Goal: Transaction & Acquisition: Book appointment/travel/reservation

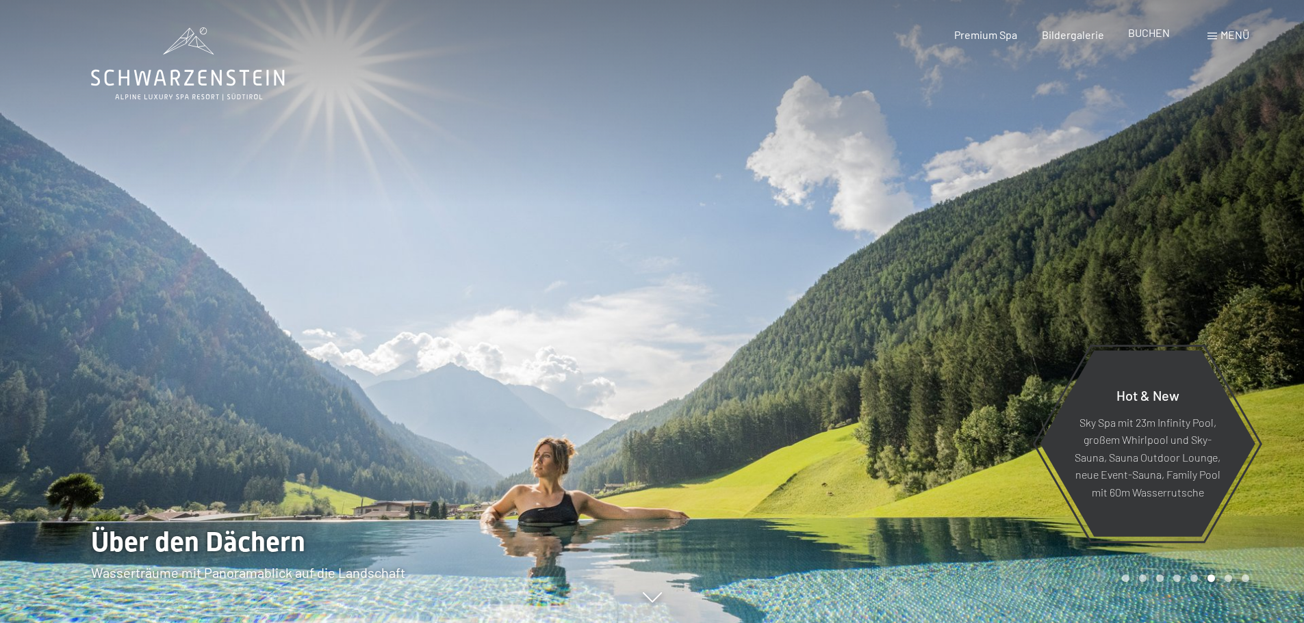
click at [1154, 34] on span "BUCHEN" at bounding box center [1149, 32] width 42 height 13
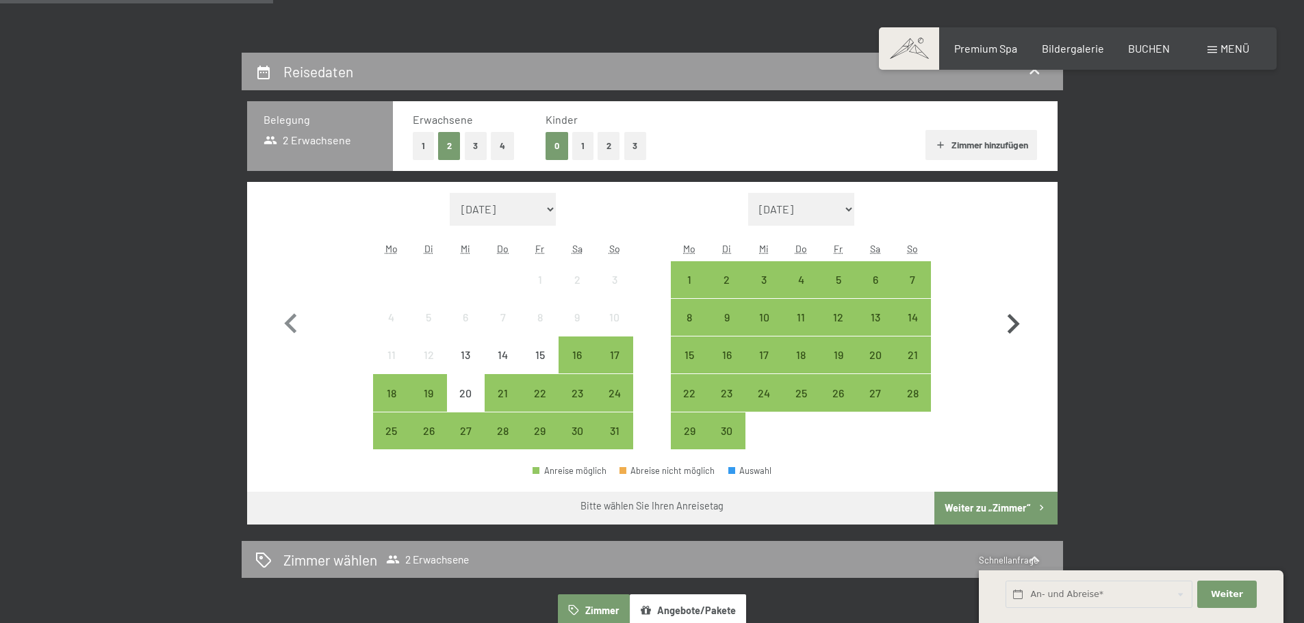
click at [1025, 317] on icon "button" at bounding box center [1013, 325] width 40 height 40
select select "2025-09-01"
select select "2025-10-01"
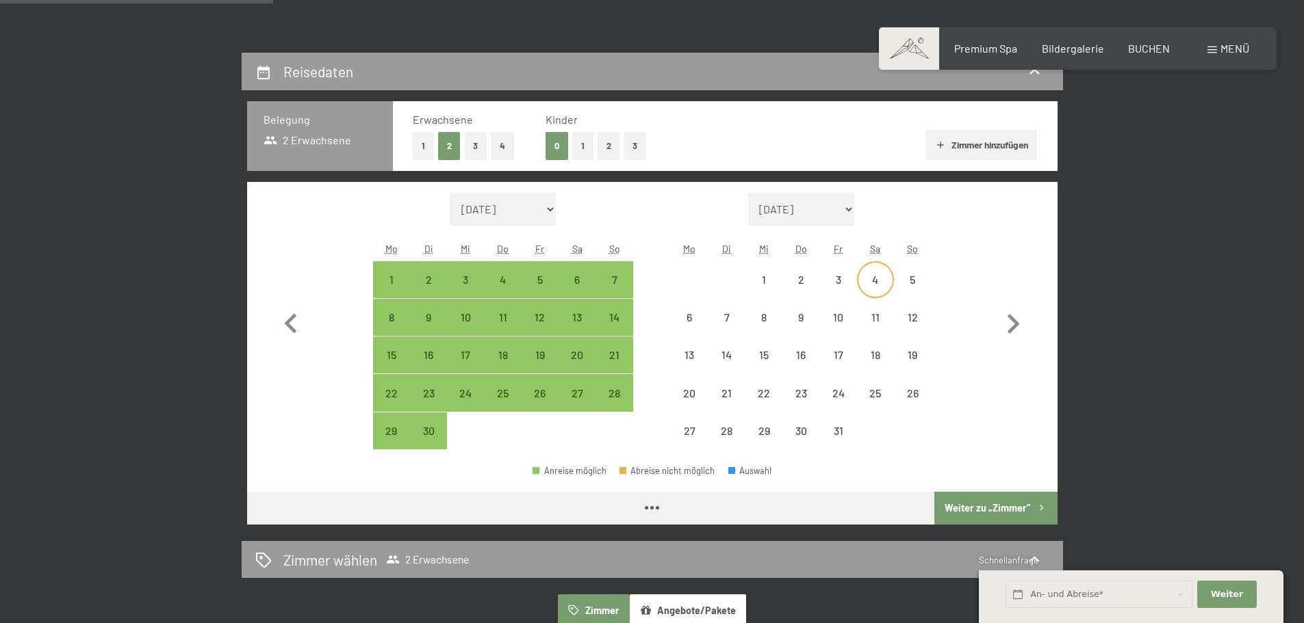
select select "2025-09-01"
select select "2025-10-01"
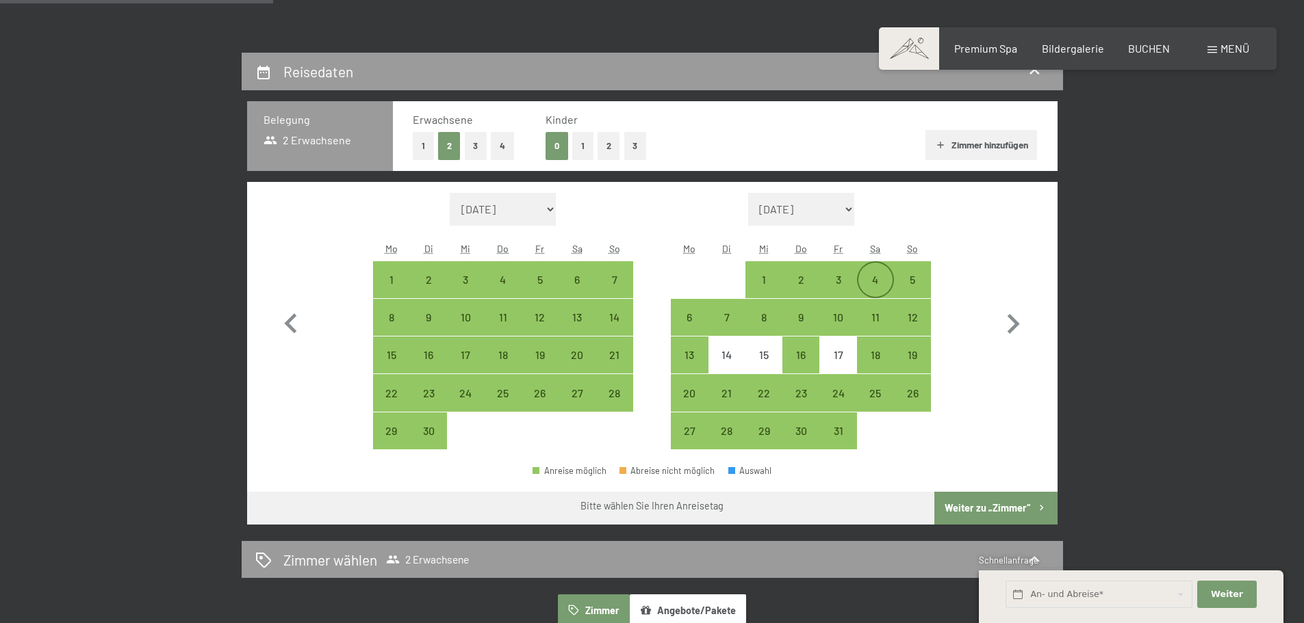
click at [886, 279] on div "4" at bounding box center [875, 291] width 34 height 34
select select "2025-09-01"
select select "2025-10-01"
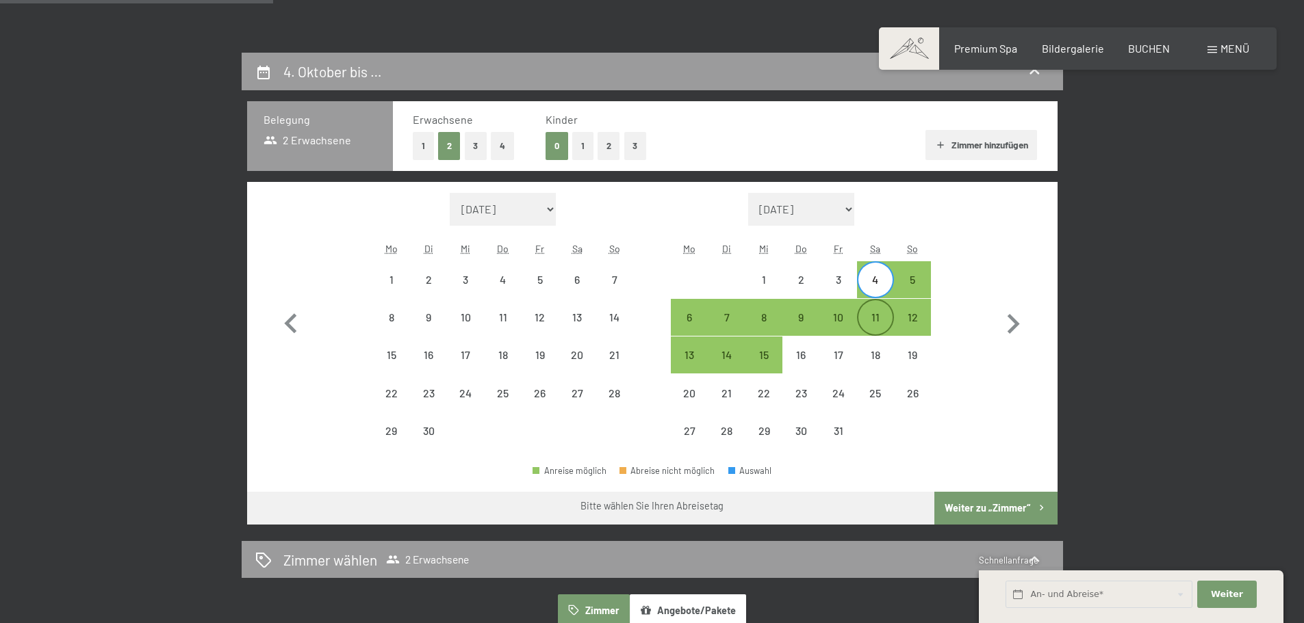
click at [879, 319] on div "11" at bounding box center [875, 329] width 34 height 34
select select "2025-09-01"
select select "2025-10-01"
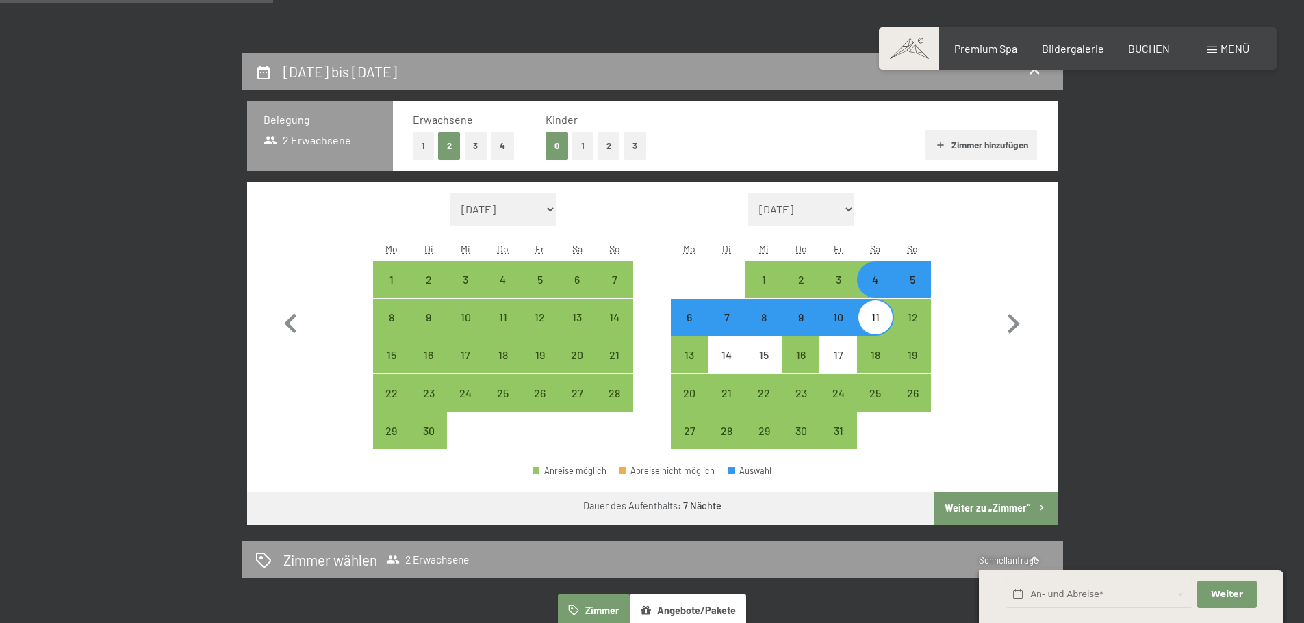
click at [999, 512] on button "Weiter zu „Zimmer“" at bounding box center [995, 508] width 123 height 33
select select "2025-09-01"
select select "2025-10-01"
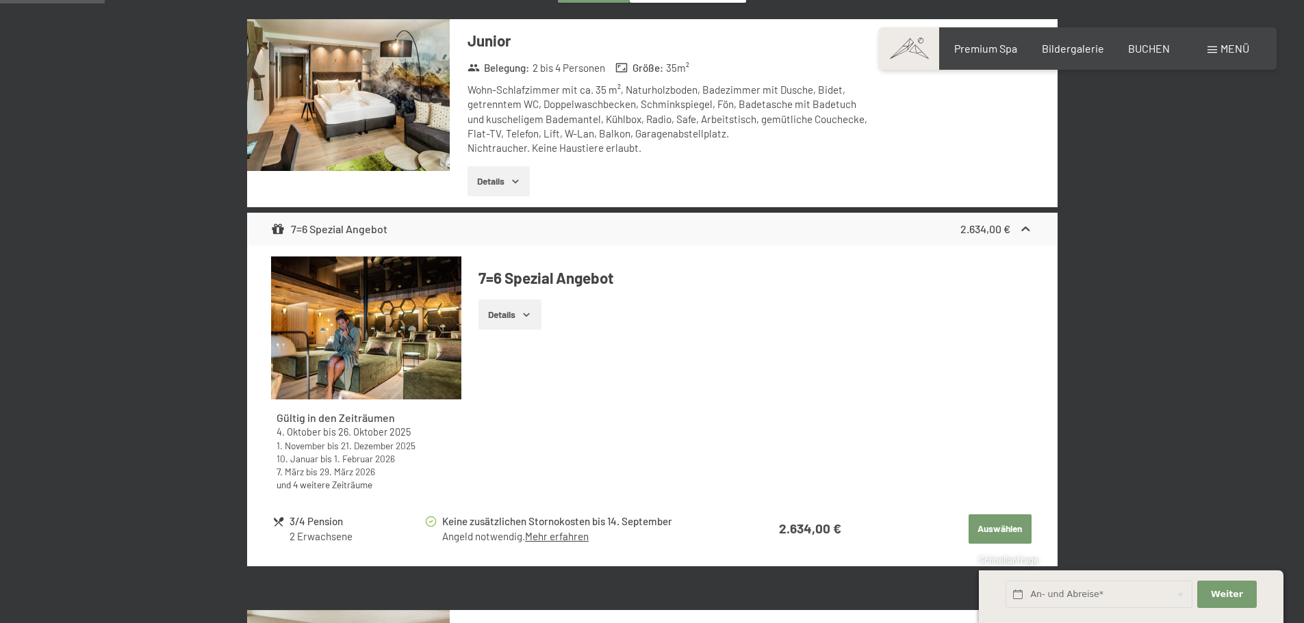
scroll to position [532, 0]
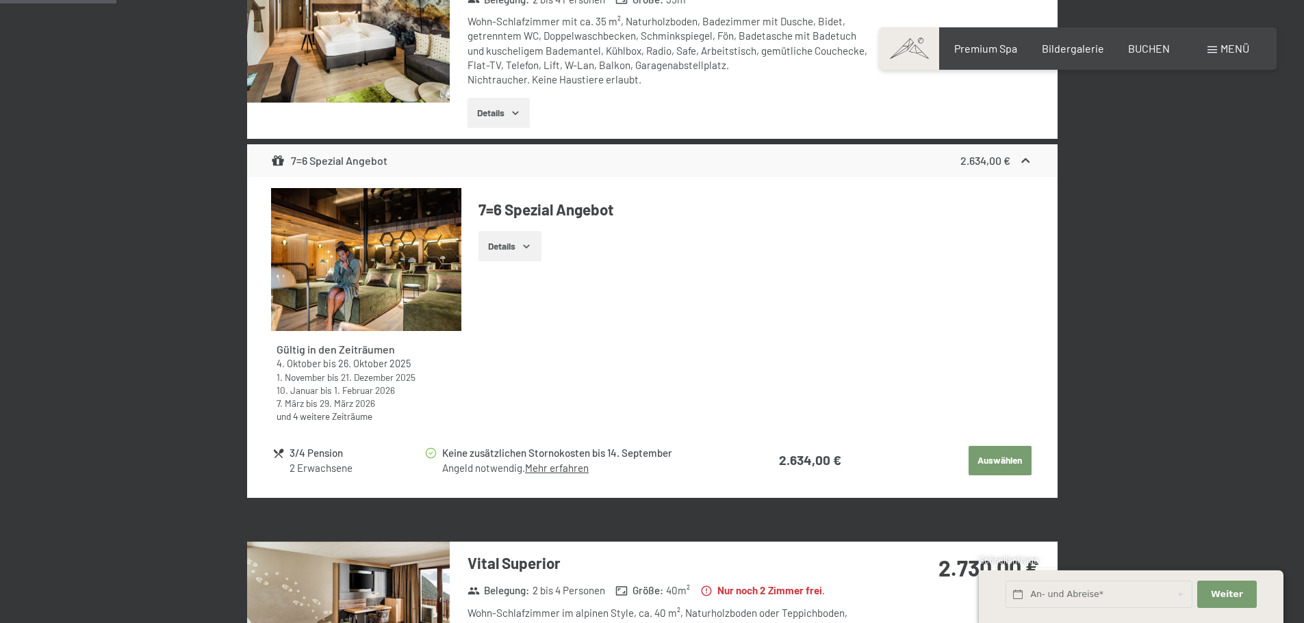
click at [512, 255] on button "Details" at bounding box center [509, 246] width 62 height 30
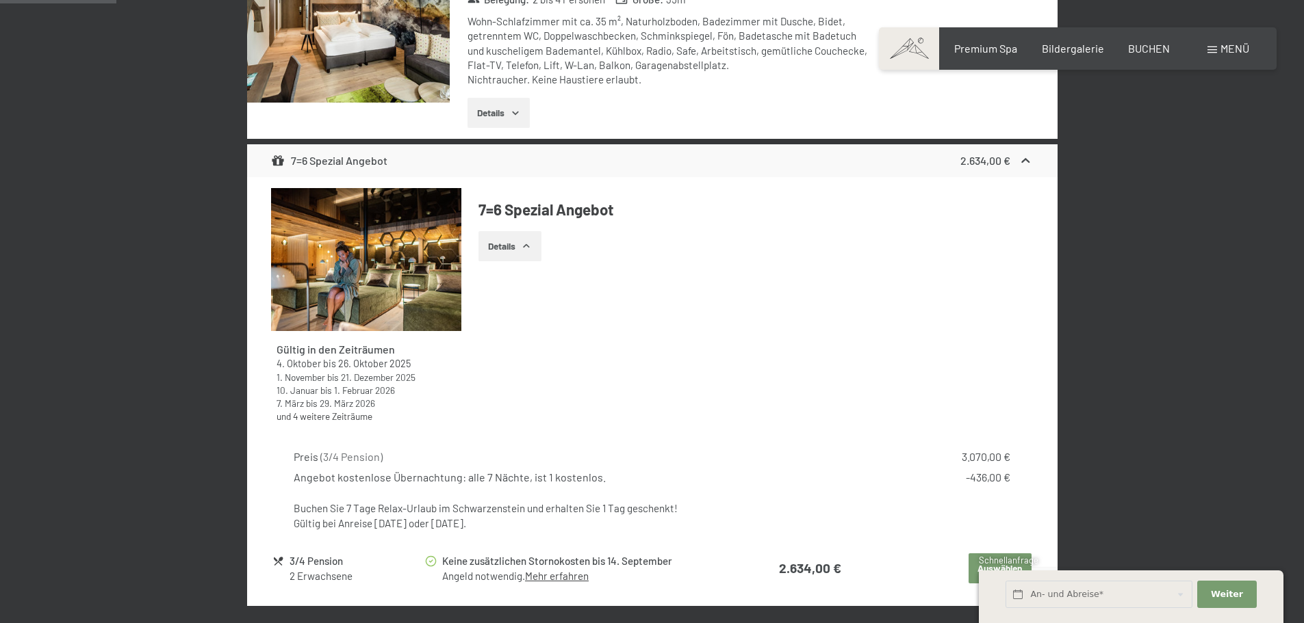
click at [517, 250] on button "Details" at bounding box center [509, 246] width 62 height 30
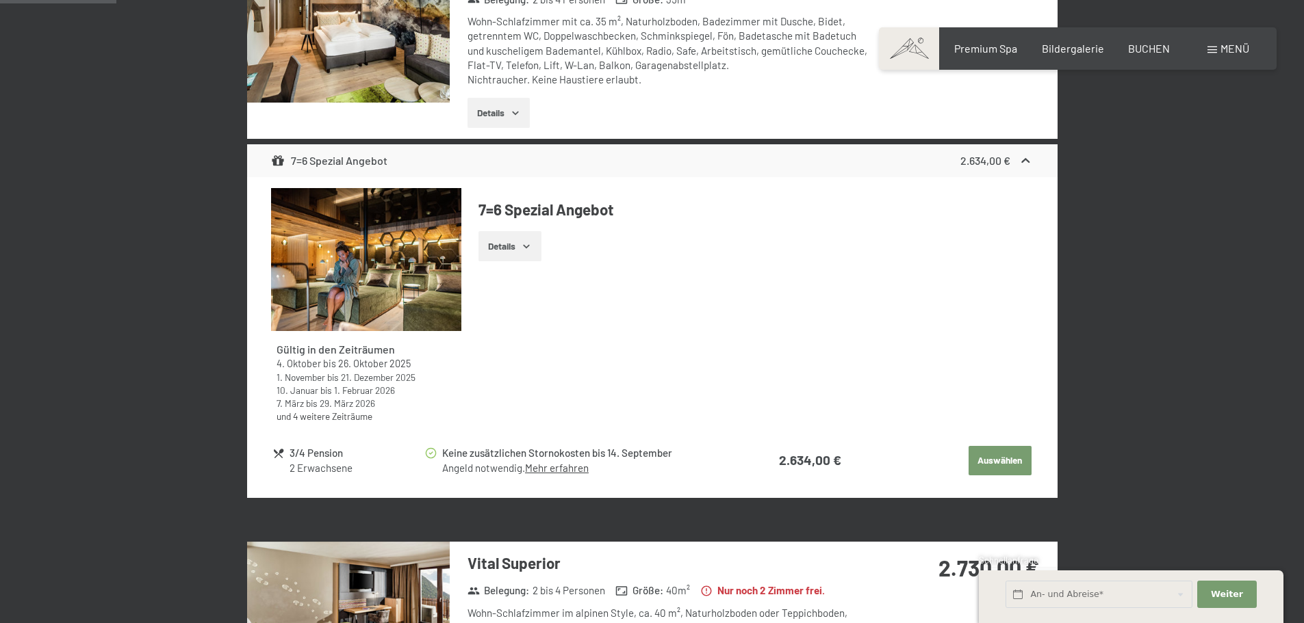
click at [368, 240] on img at bounding box center [366, 259] width 190 height 143
click at [0, 0] on div at bounding box center [0, 0] width 0 height 0
click at [999, 454] on button "Auswählen" at bounding box center [999, 461] width 63 height 30
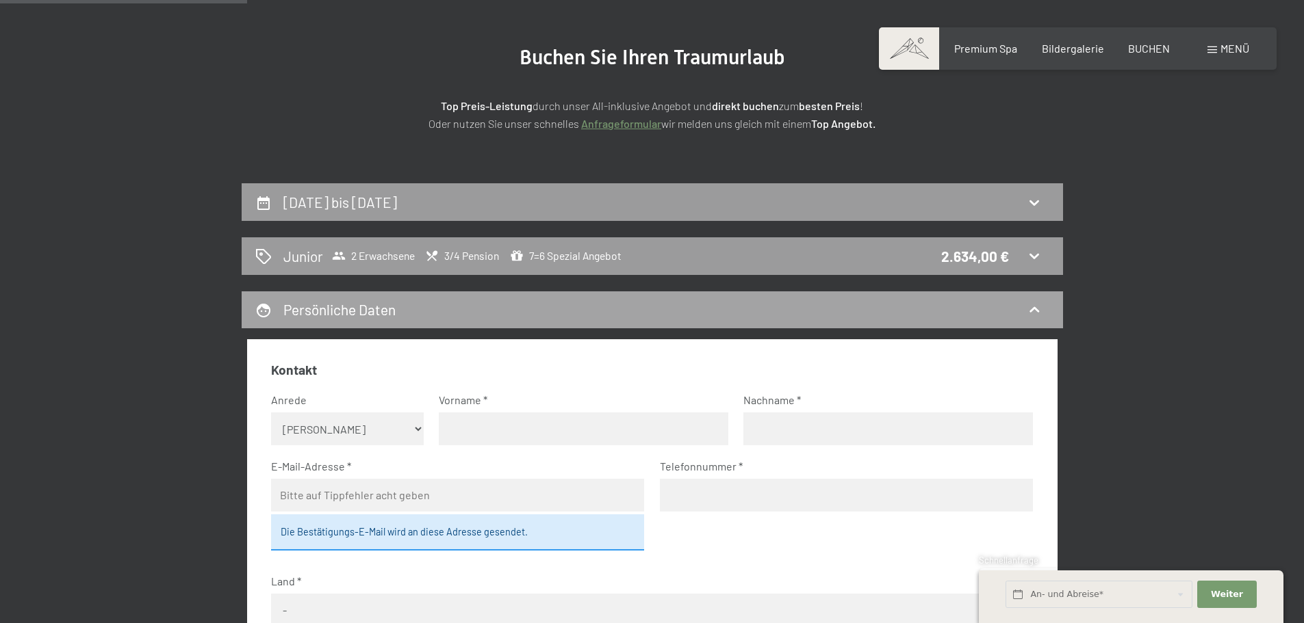
scroll to position [0, 0]
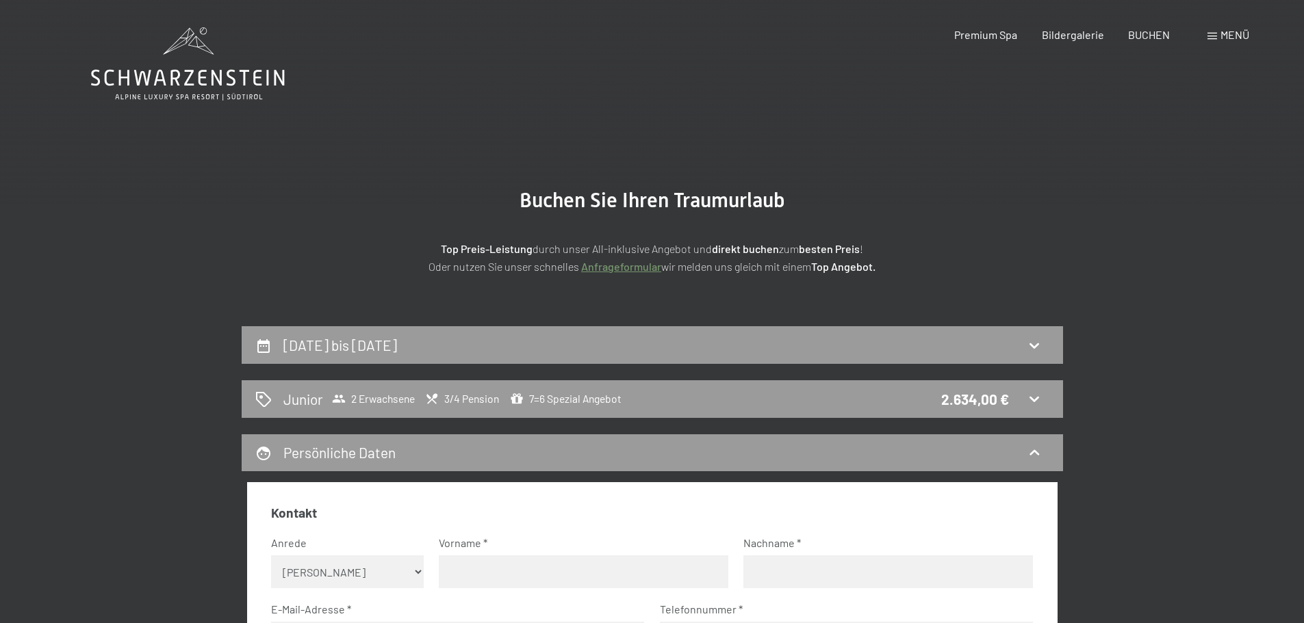
click at [213, 79] on icon at bounding box center [188, 78] width 194 height 16
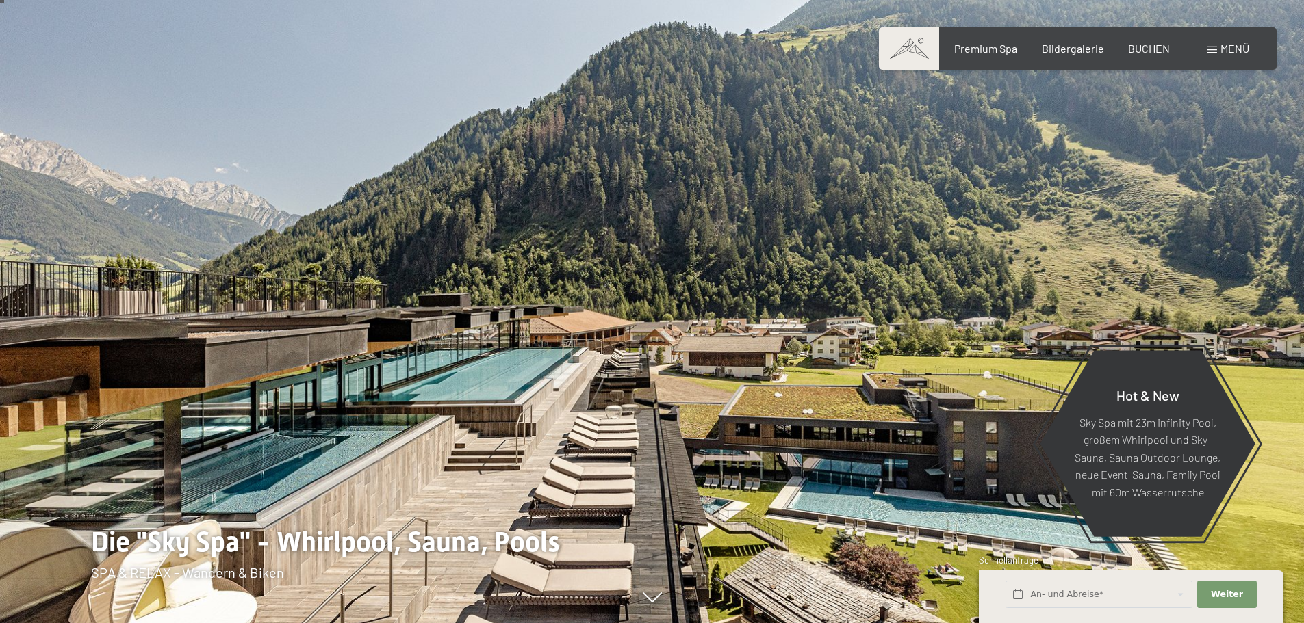
scroll to position [68, 0]
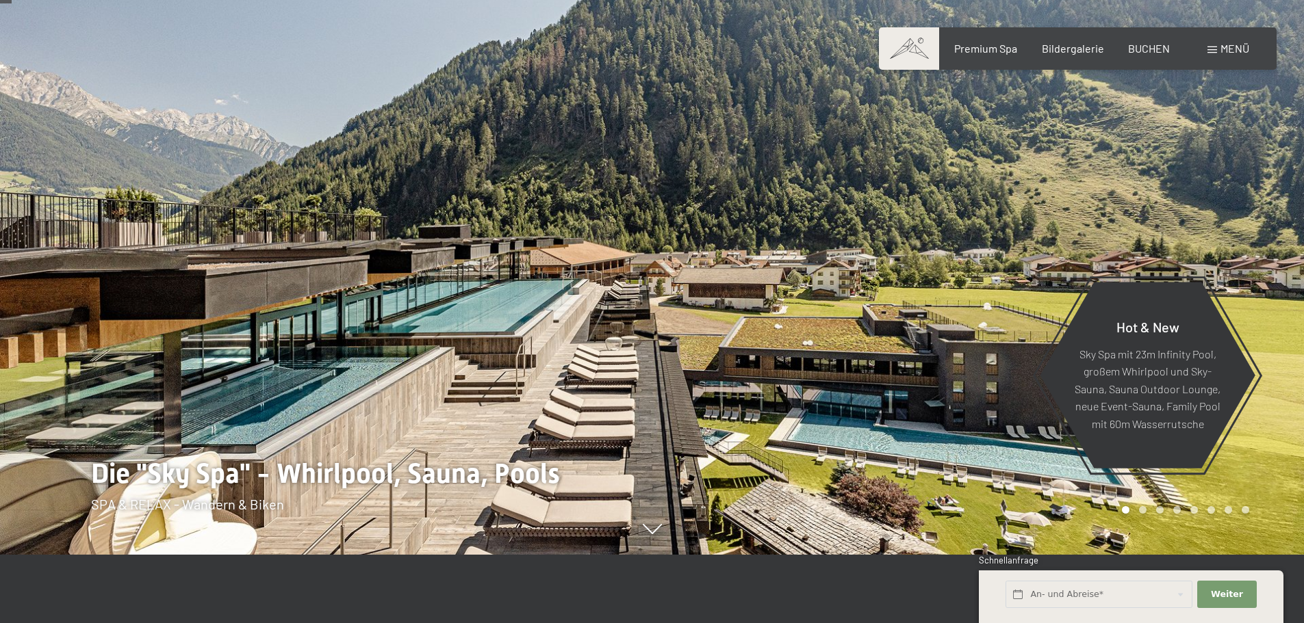
click at [656, 535] on icon at bounding box center [652, 529] width 19 height 10
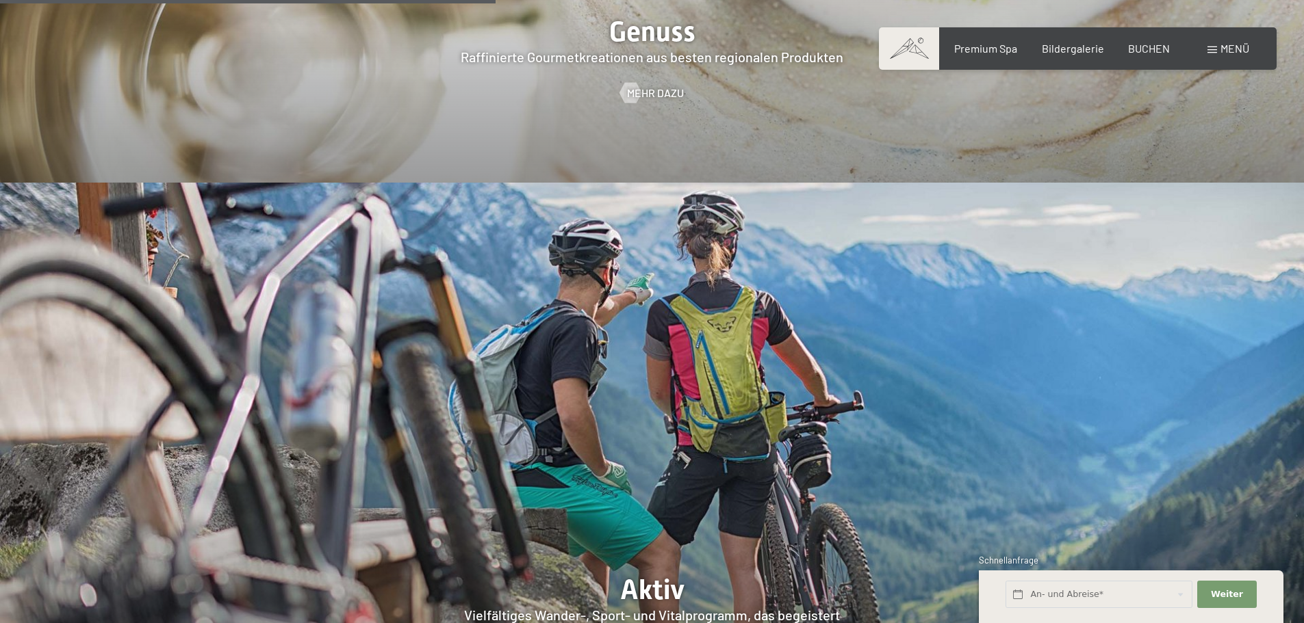
scroll to position [2988, 0]
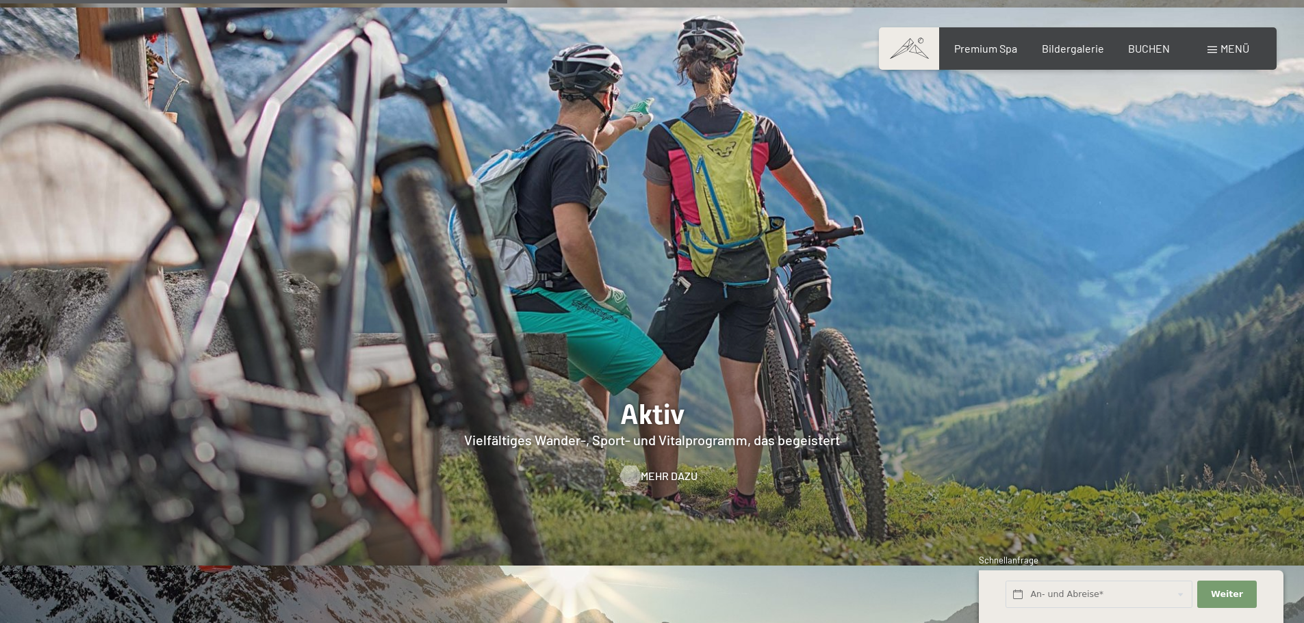
click at [662, 469] on span "Mehr dazu" at bounding box center [669, 476] width 57 height 15
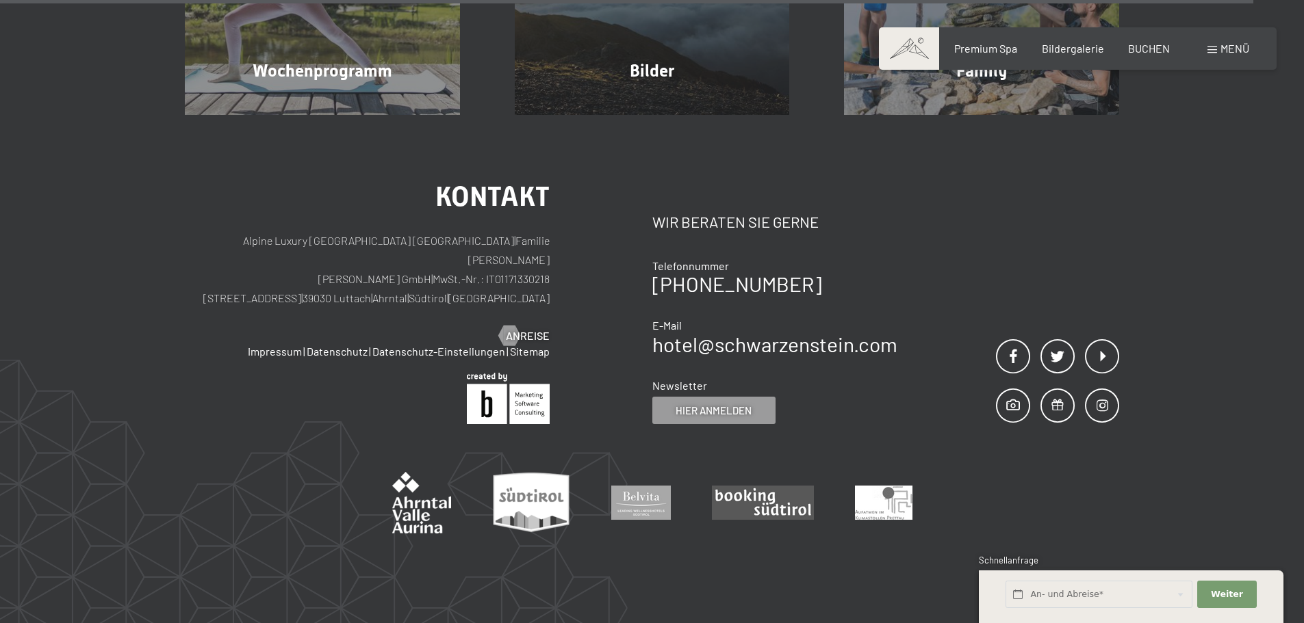
scroll to position [3939, 0]
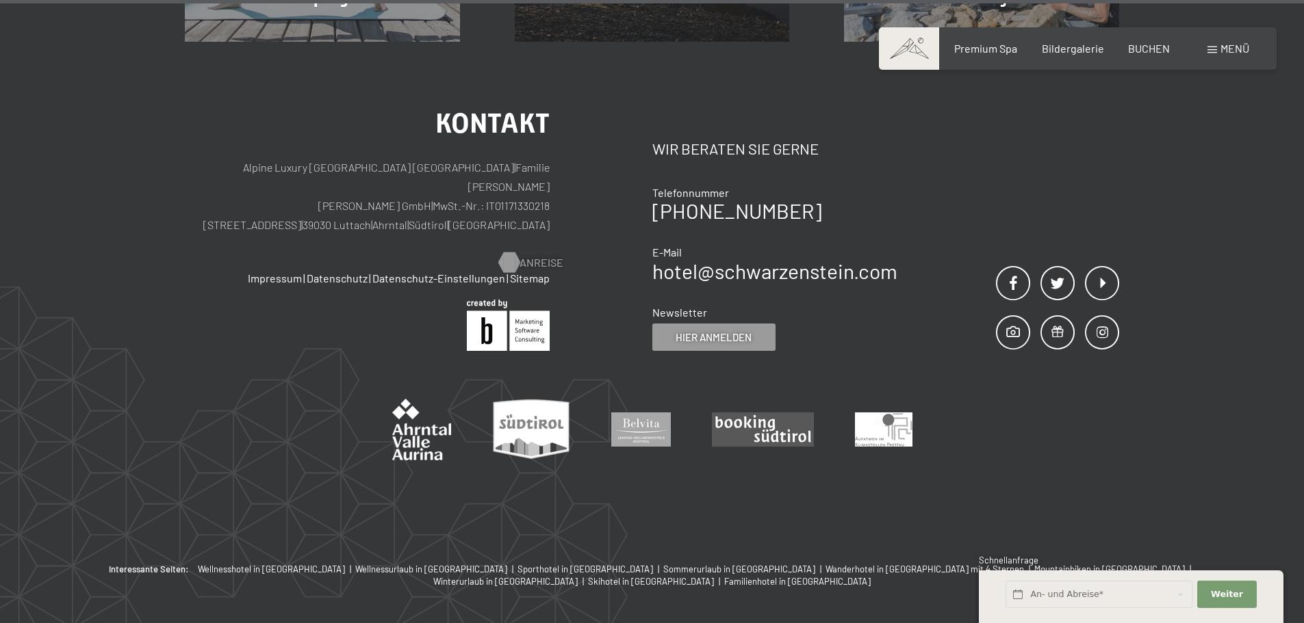
click at [509, 253] on div at bounding box center [509, 263] width 12 height 21
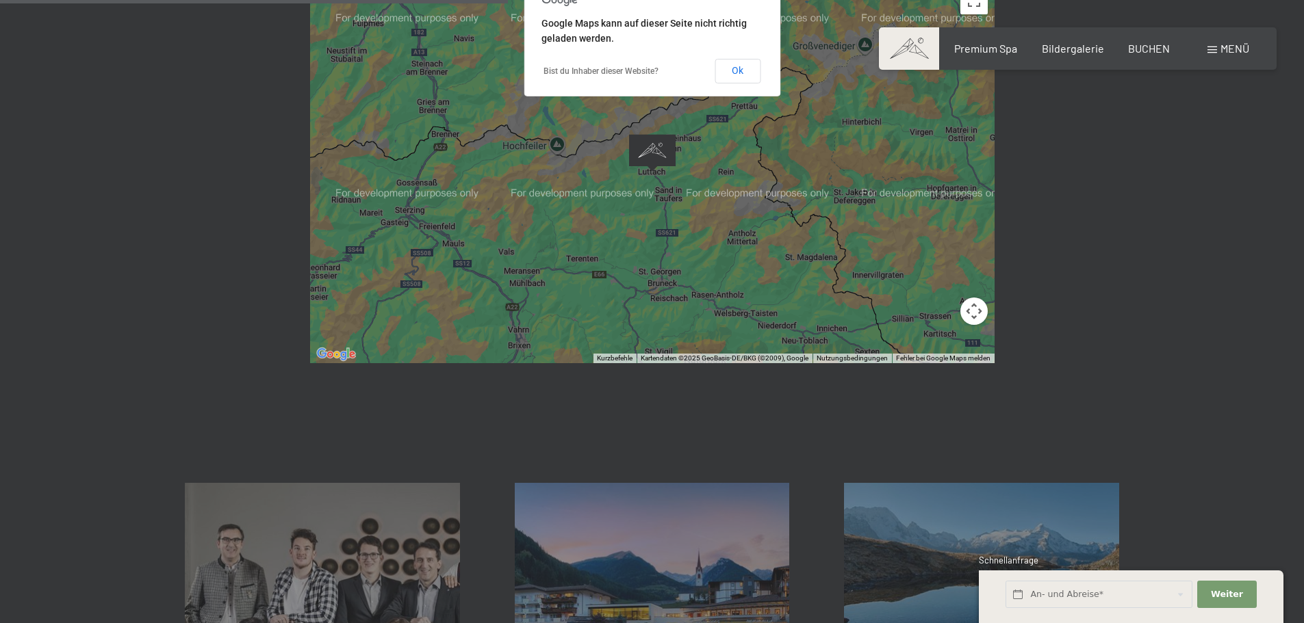
scroll to position [548, 0]
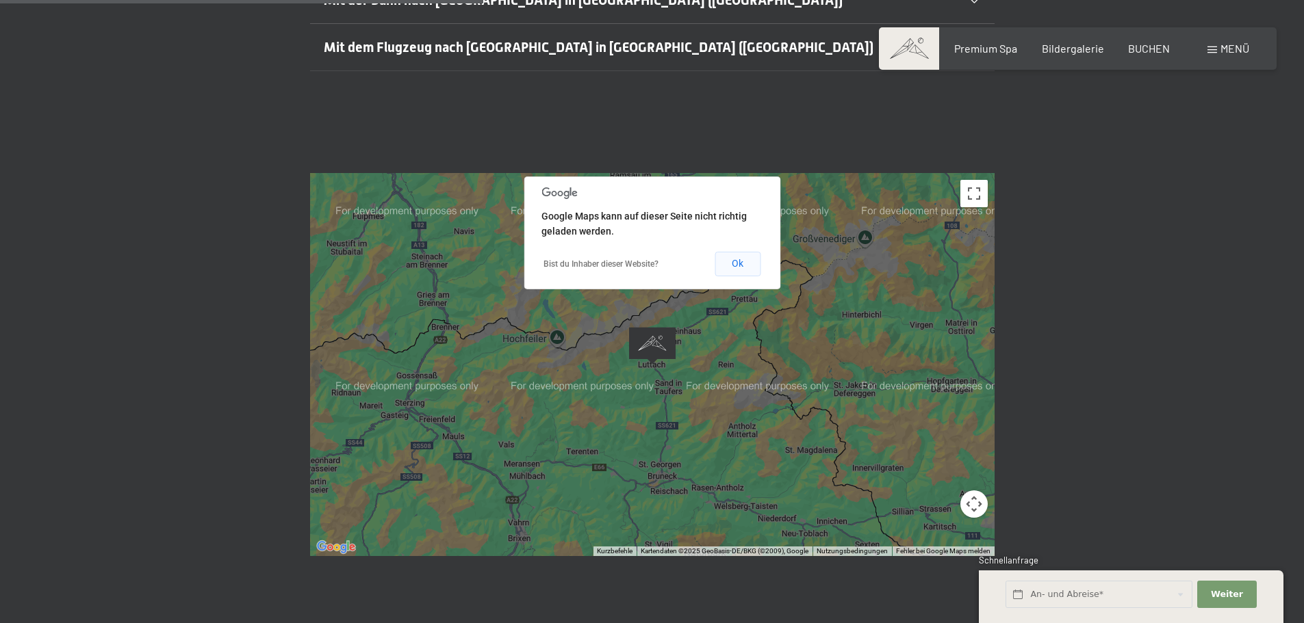
click at [729, 252] on button "Ok" at bounding box center [738, 264] width 46 height 25
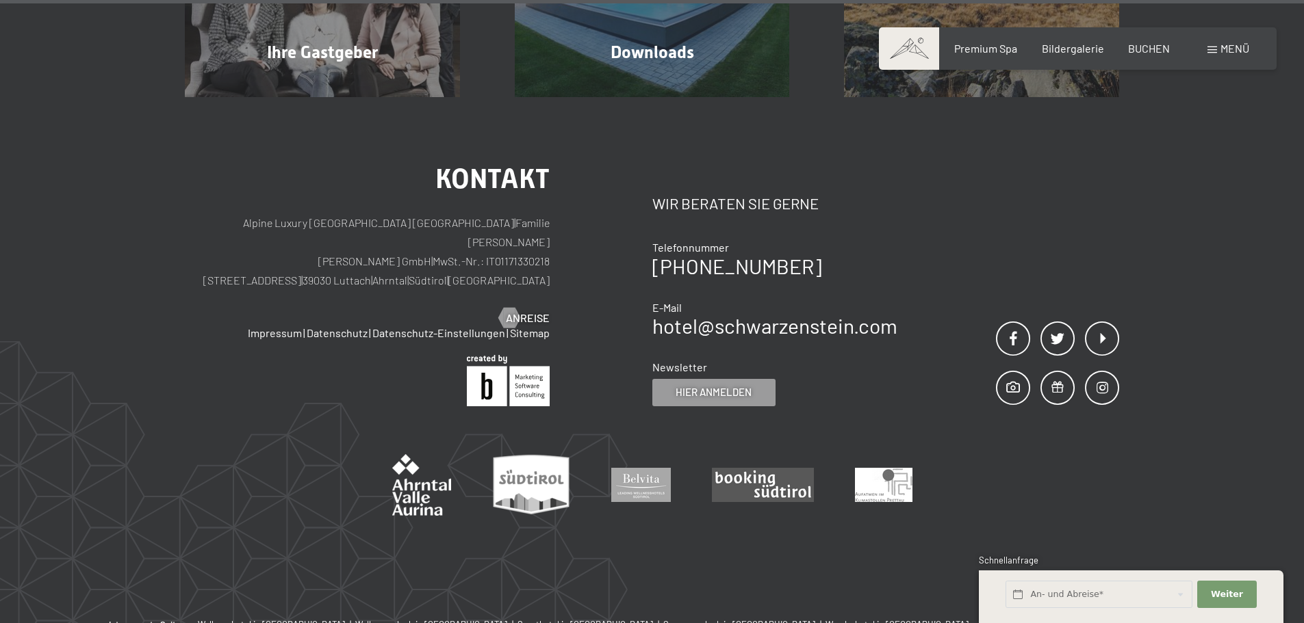
scroll to position [1477, 0]
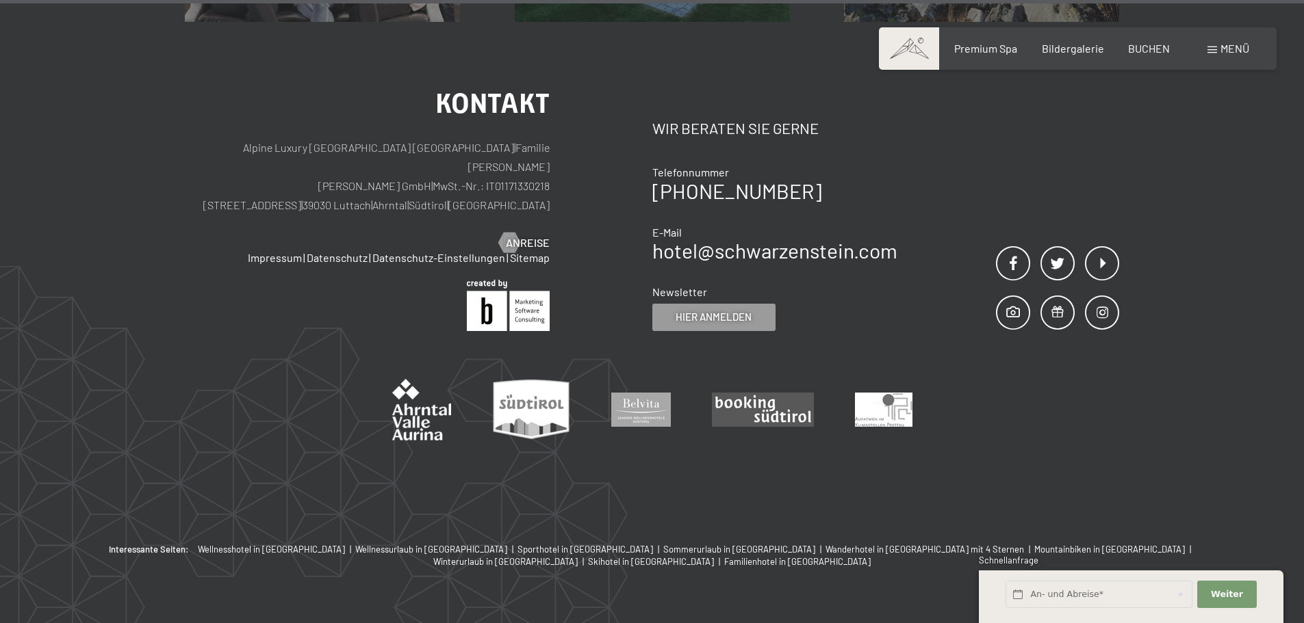
drag, startPoint x: 429, startPoint y: 155, endPoint x: 362, endPoint y: 159, distance: 67.2
click at [362, 159] on p "Alpine Luxury [GEOGRAPHIC_DATA] SCHWARZENSTEIN | Familie [PERSON_NAME] [PERSON_…" at bounding box center [367, 176] width 365 height 77
copy p "39030 Luttach"
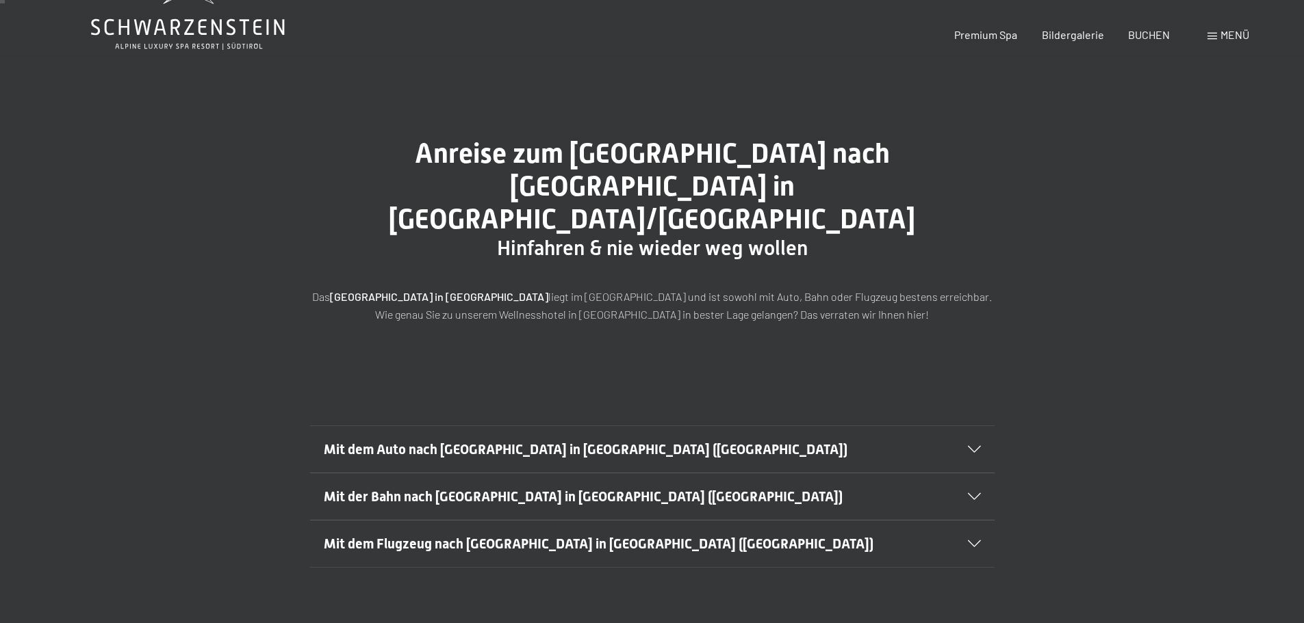
scroll to position [0, 0]
